Goal: Browse casually: Explore the website without a specific task or goal

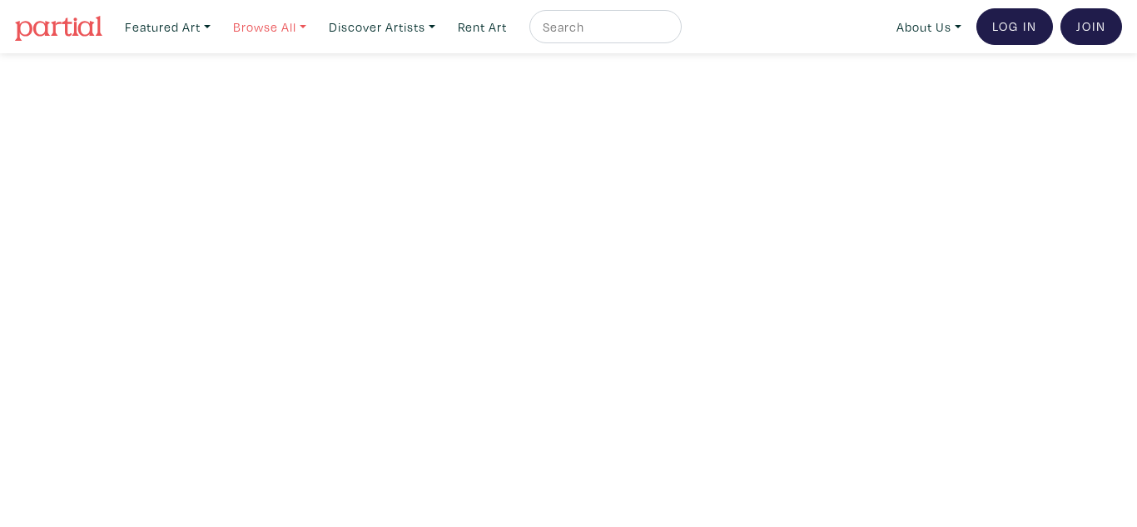
click at [310, 27] on link "Browse All" at bounding box center [270, 27] width 88 height 34
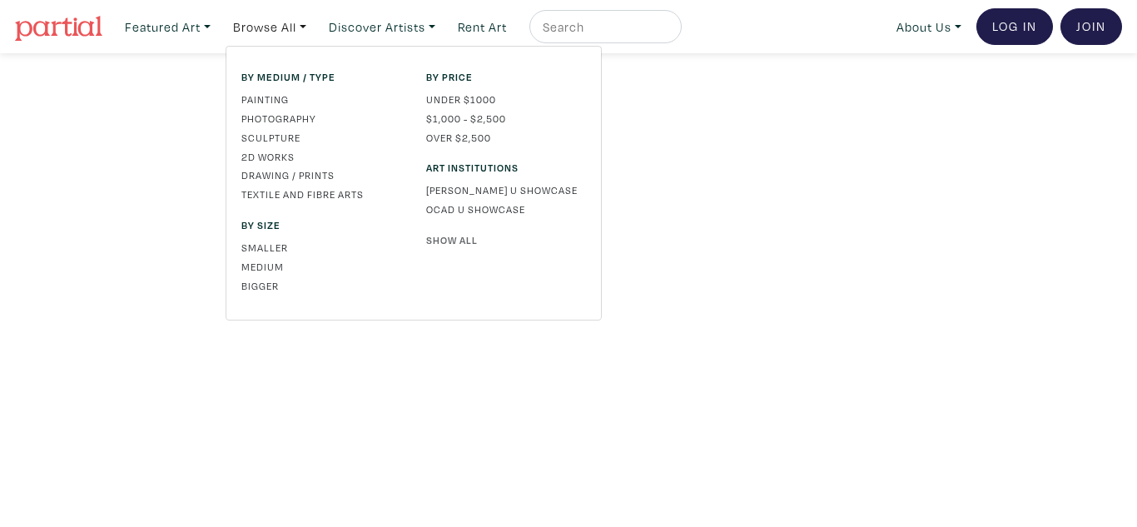
click at [459, 234] on link "Show All" at bounding box center [506, 239] width 160 height 15
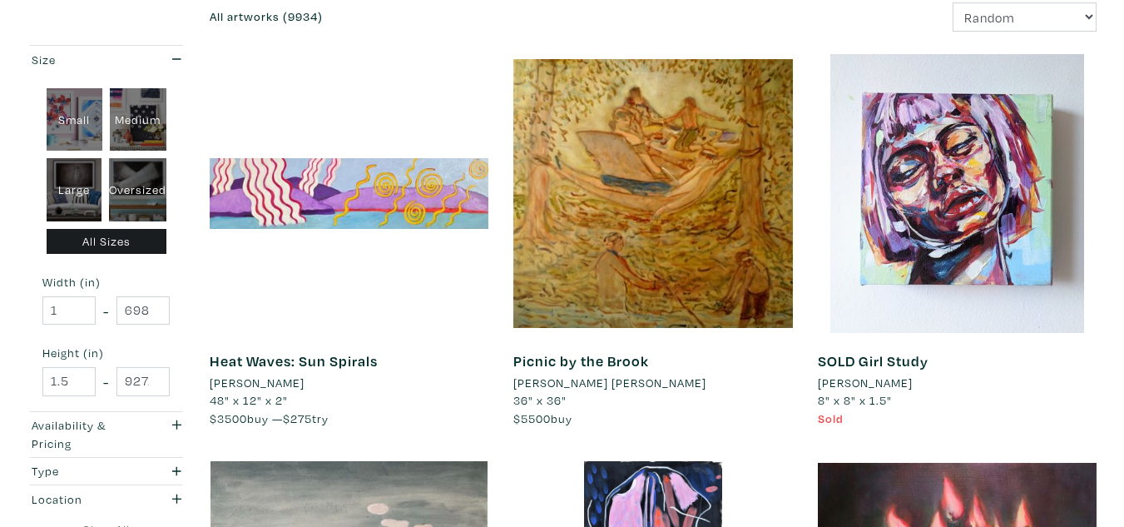
scroll to position [47, 0]
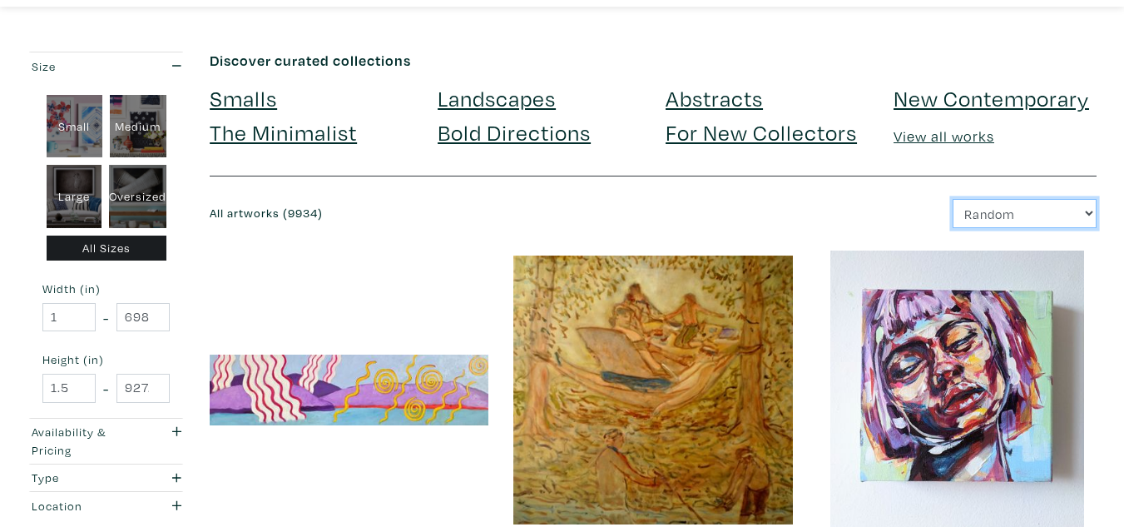
click at [989, 206] on select "Newest Random Price: Low to High Price: High to Low" at bounding box center [1025, 213] width 144 height 29
select select "id"
click at [953, 199] on select "Newest Random Price: Low to High Price: High to Low" at bounding box center [1025, 213] width 144 height 29
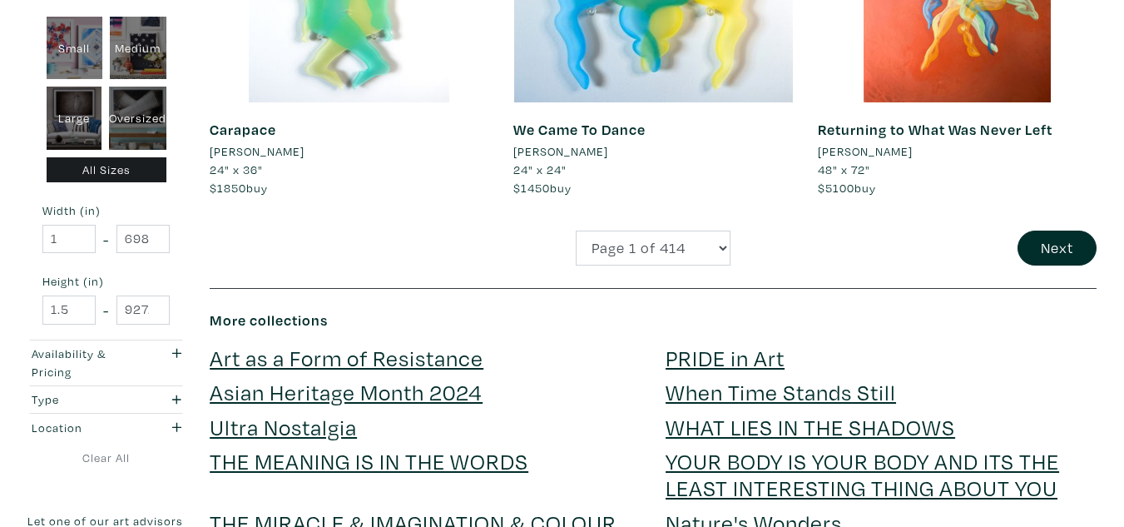
scroll to position [3383, 0]
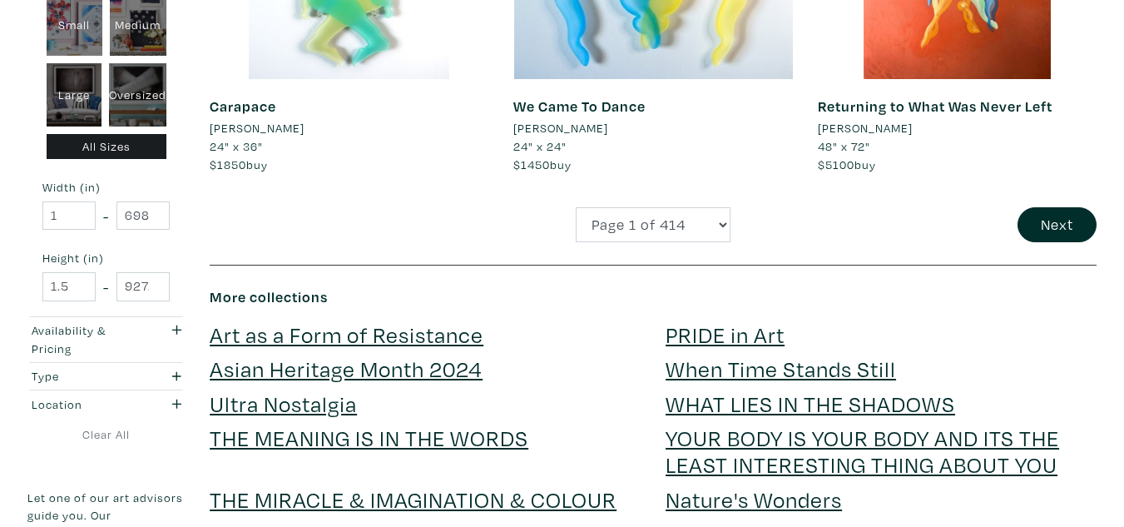
drag, startPoint x: 1136, startPoint y: 29, endPoint x: 1070, endPoint y: 394, distance: 371.2
click at [1047, 214] on button "Next" at bounding box center [1057, 225] width 79 height 36
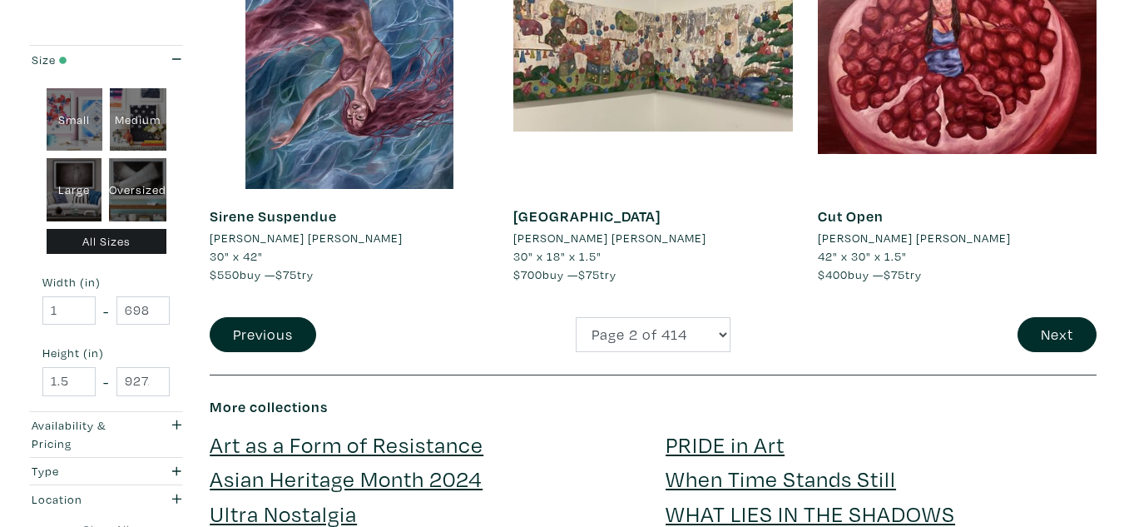
scroll to position [3319, 0]
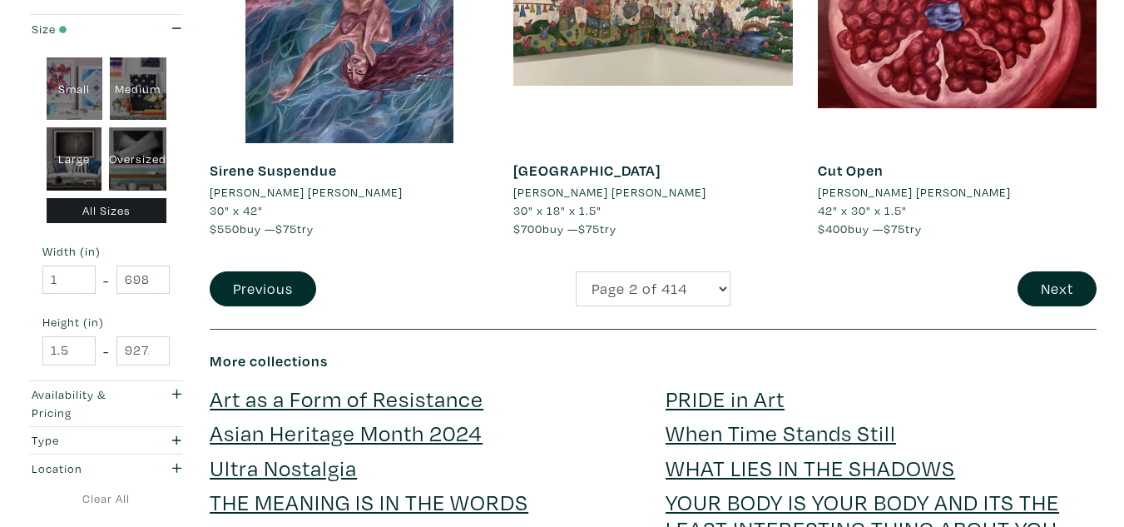
drag, startPoint x: 0, startPoint y: 0, endPoint x: 1118, endPoint y: 384, distance: 1181.8
click at [1051, 275] on button "Next" at bounding box center [1057, 289] width 79 height 36
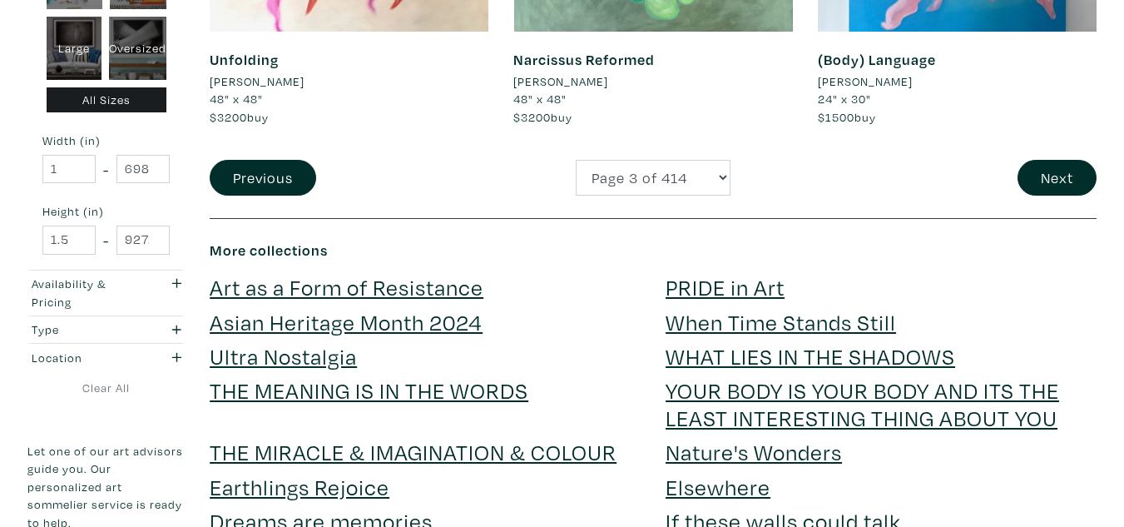
scroll to position [3419, 0]
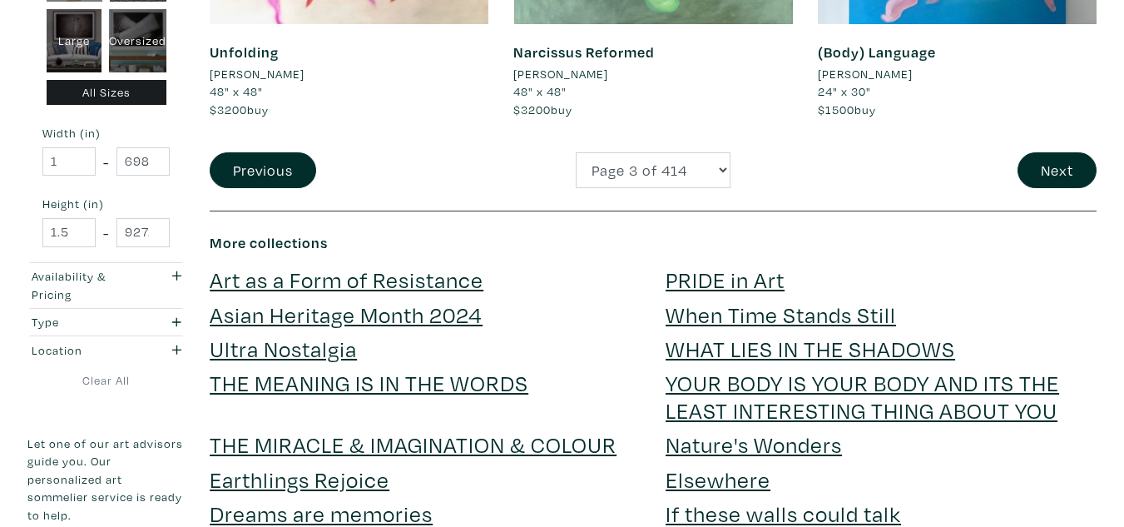
drag, startPoint x: 1136, startPoint y: 27, endPoint x: 1135, endPoint y: 400, distance: 372.8
click at [1073, 161] on button "Next" at bounding box center [1057, 170] width 79 height 36
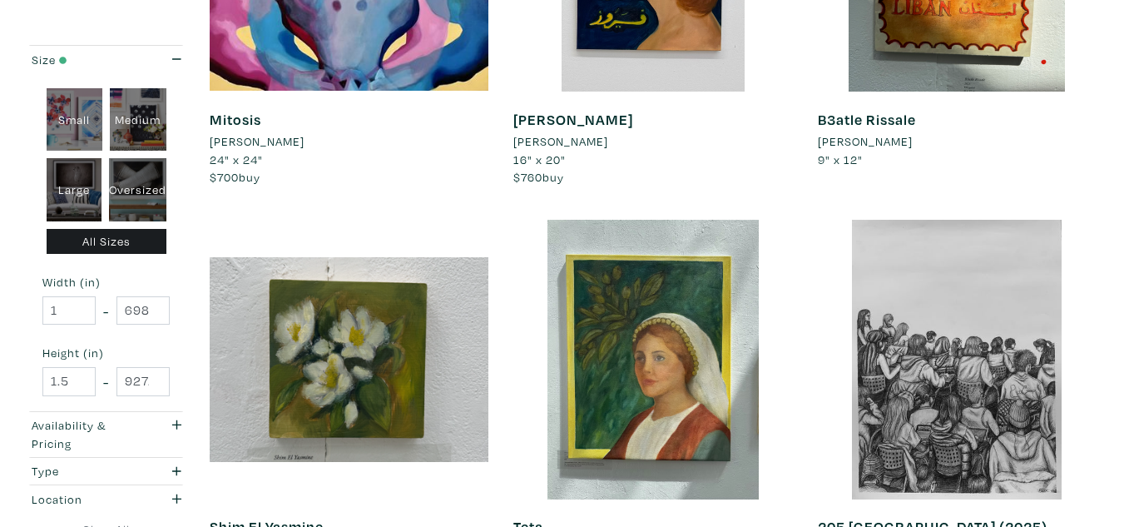
scroll to position [999, 0]
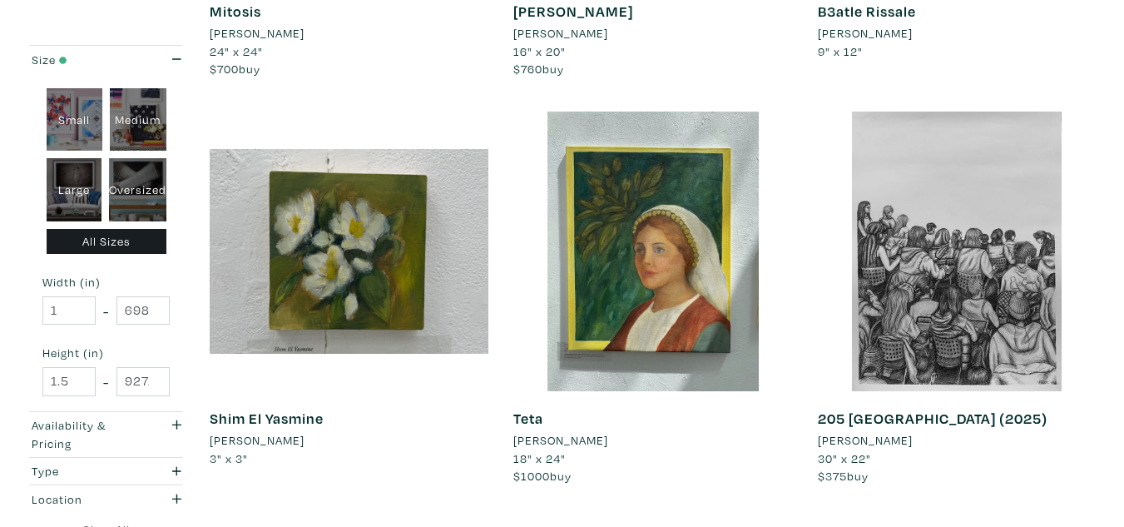
drag, startPoint x: 1121, startPoint y: 165, endPoint x: 1121, endPoint y: 183, distance: 18.3
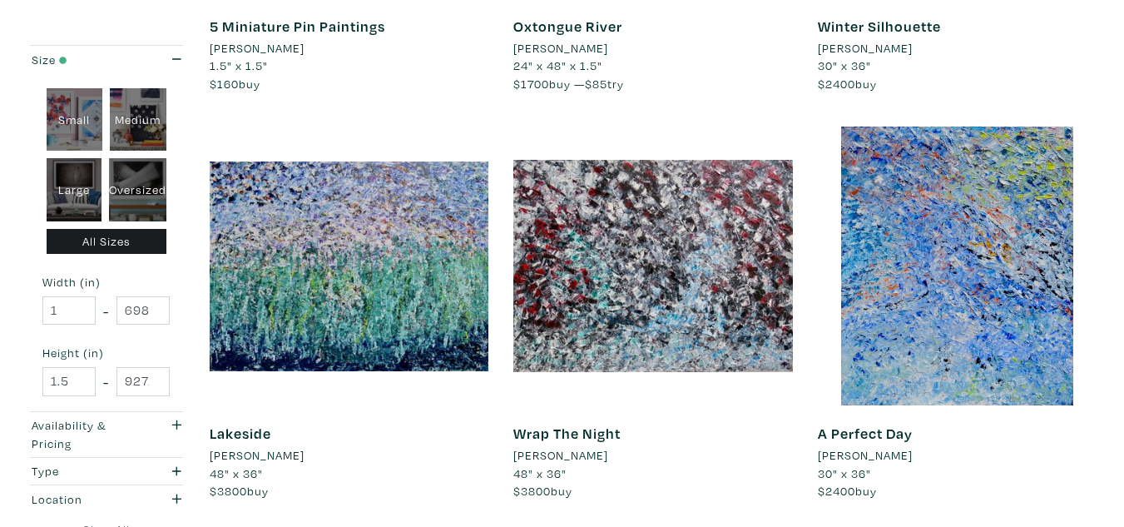
scroll to position [0, 0]
